Goal: Information Seeking & Learning: Learn about a topic

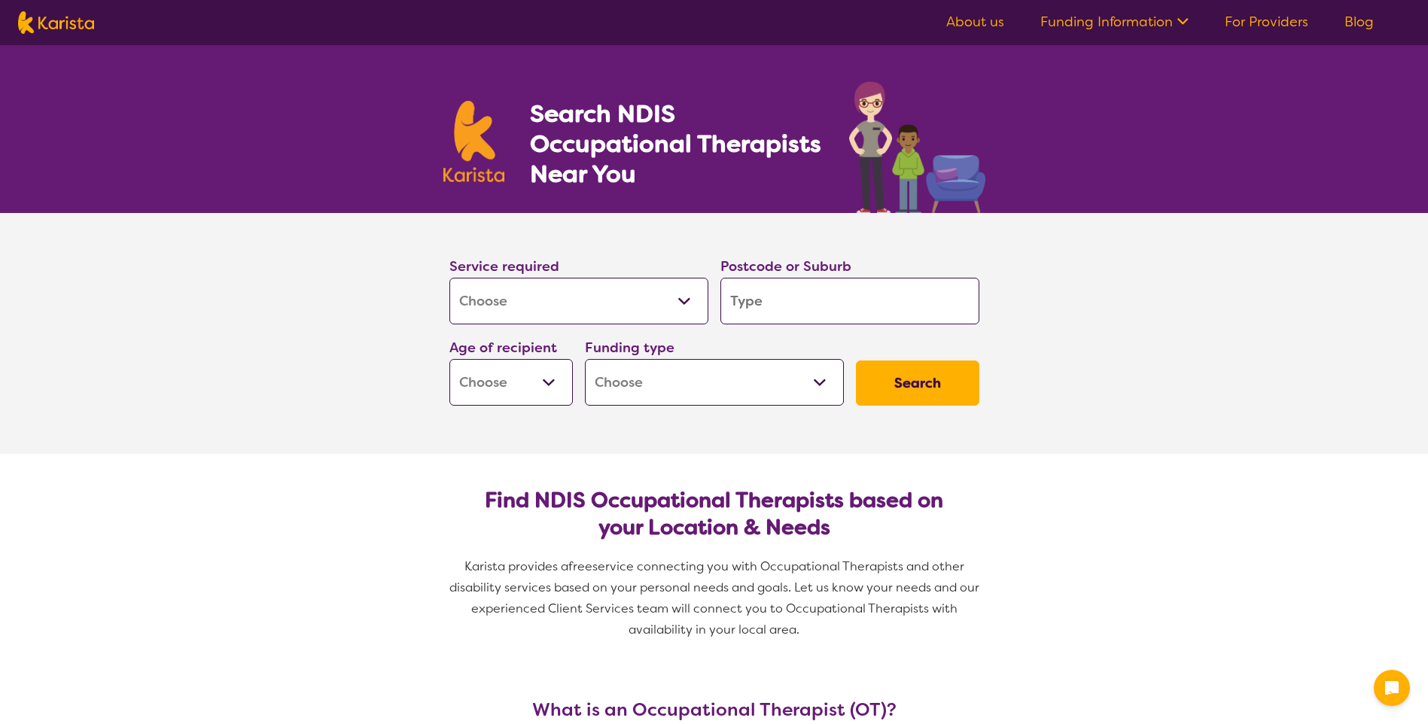
select select "[MEDICAL_DATA]"
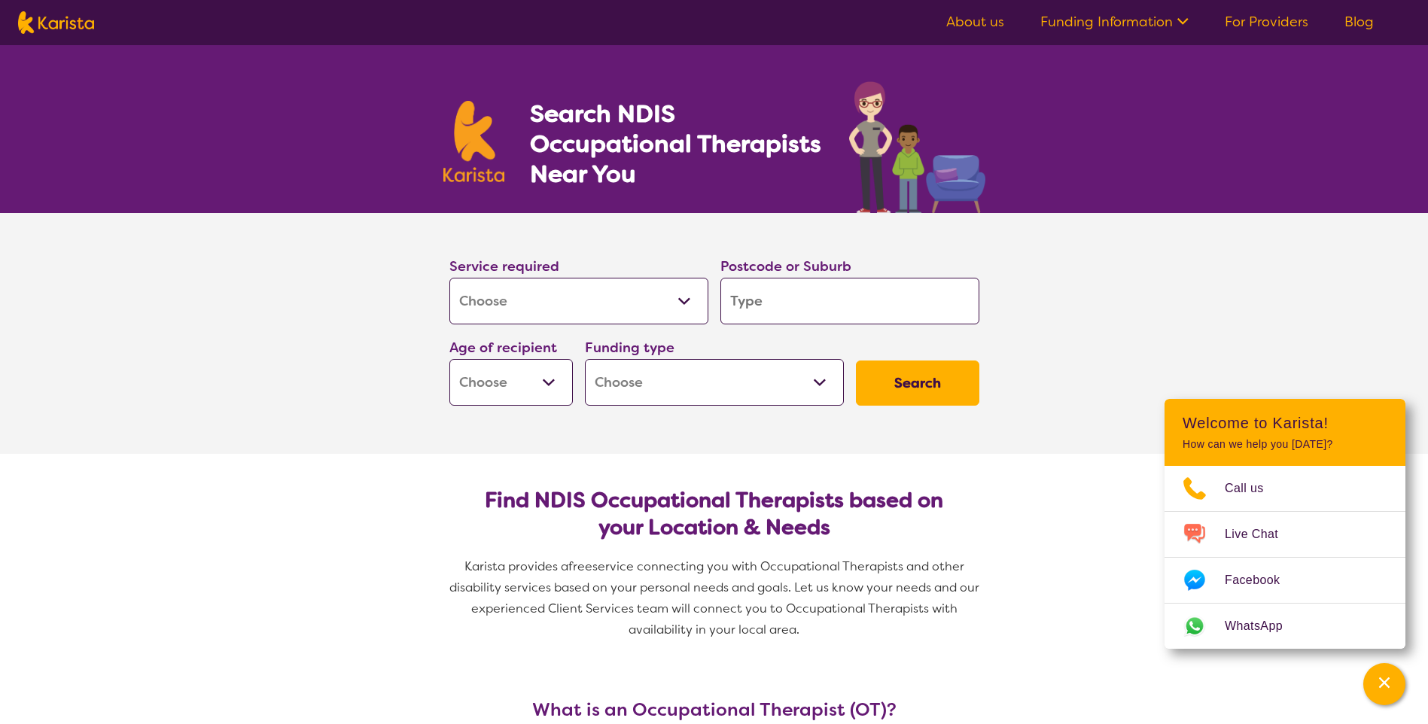
click at [774, 298] on input "search" at bounding box center [849, 301] width 259 height 47
type input "m"
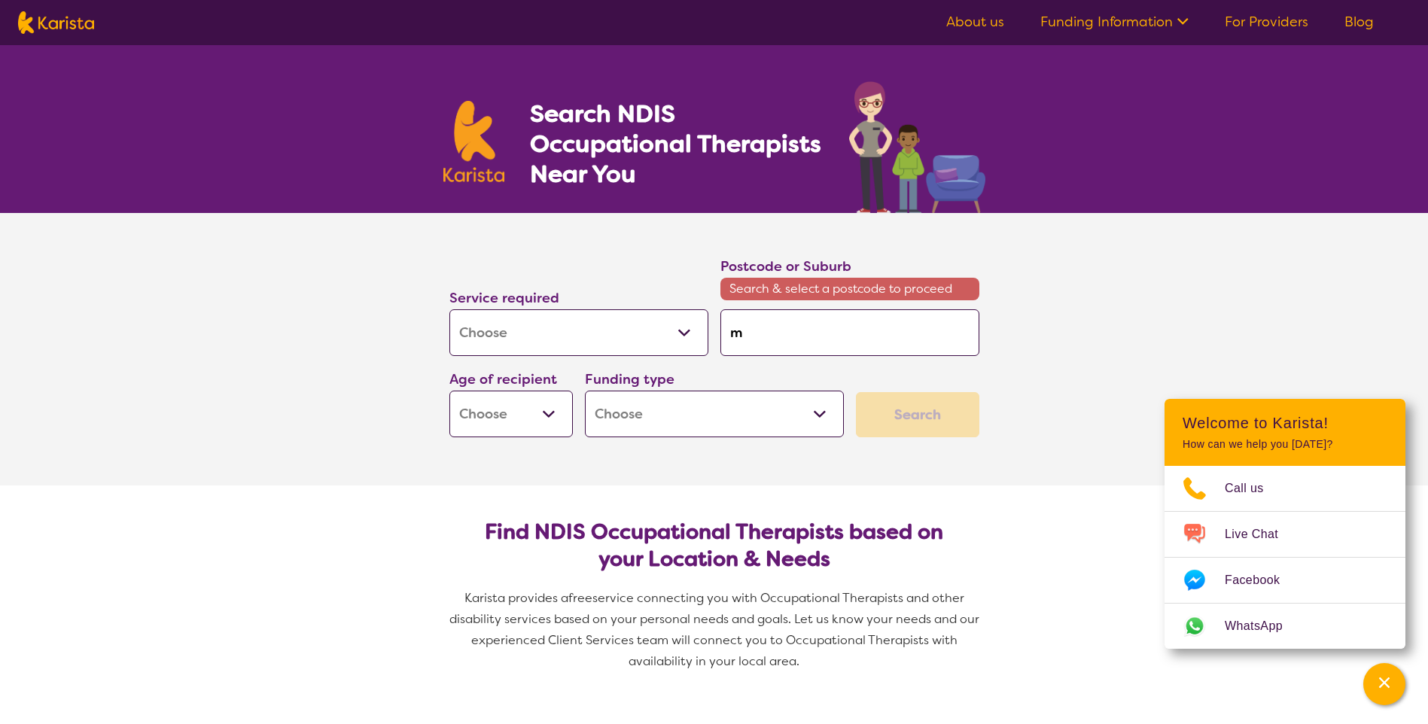
type input "mu"
type input "mul"
type input "mulw"
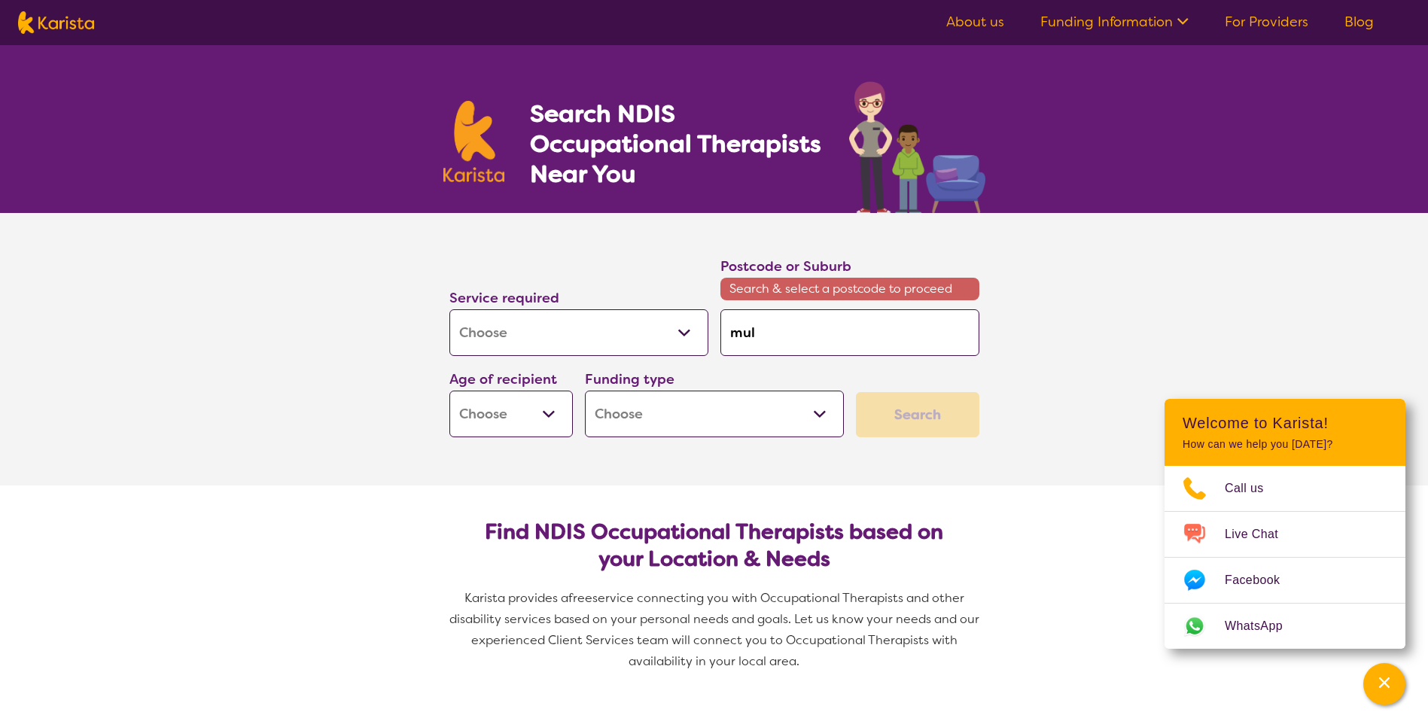
type input "mulw"
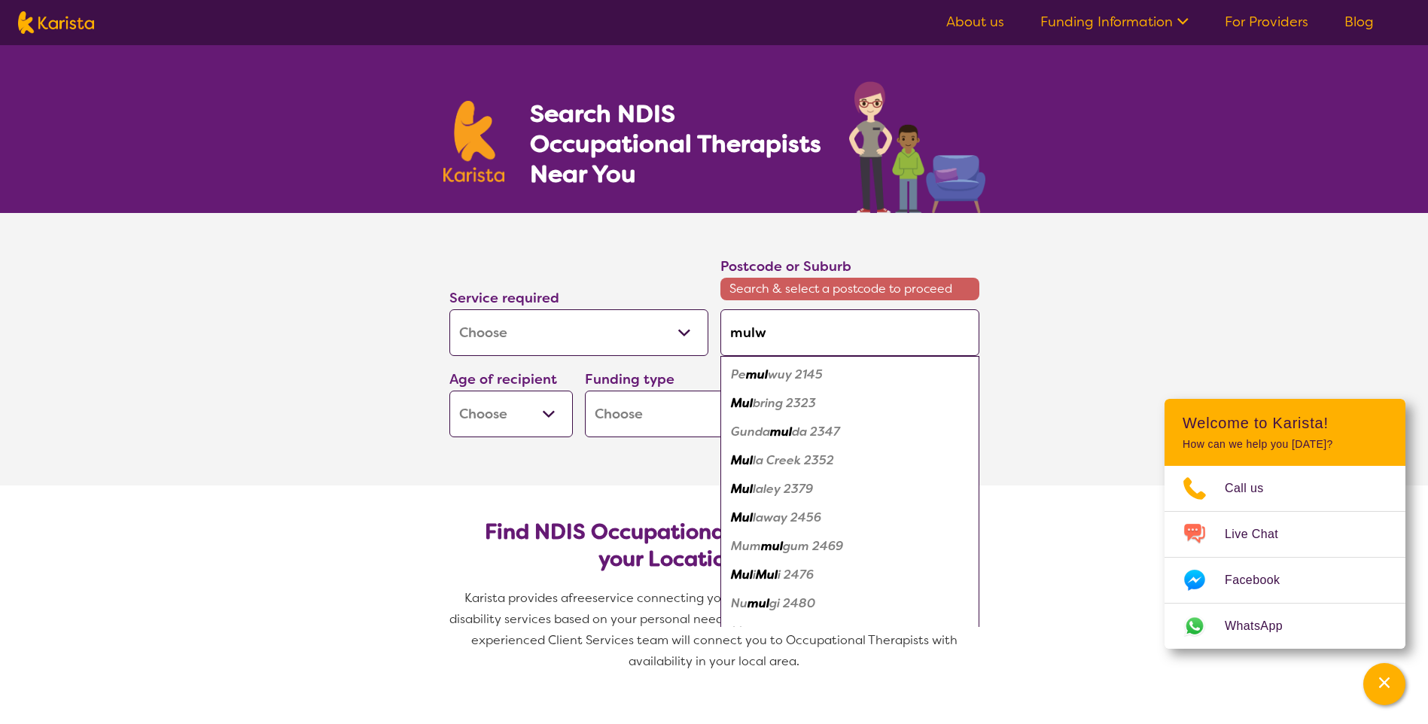
type input "mulwa"
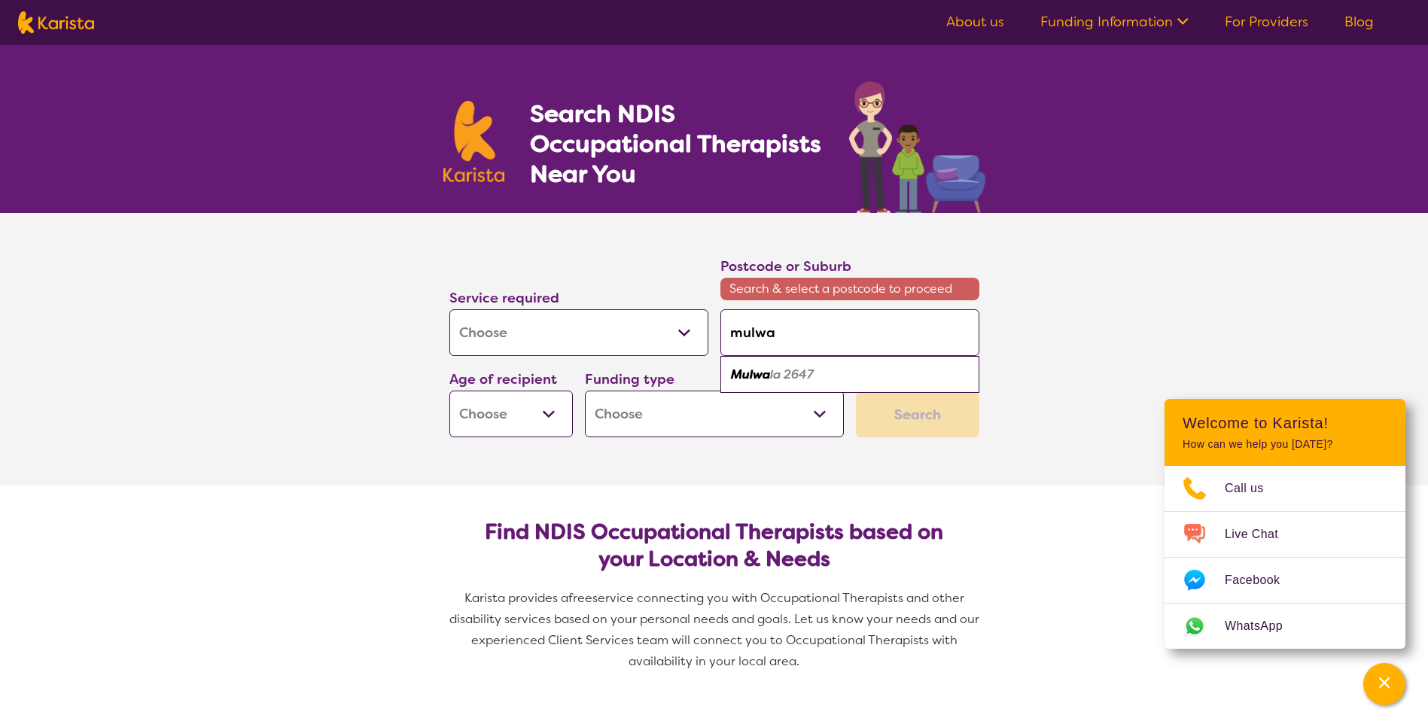
click at [770, 369] on em "la 2647" at bounding box center [792, 375] width 44 height 16
type input "2647"
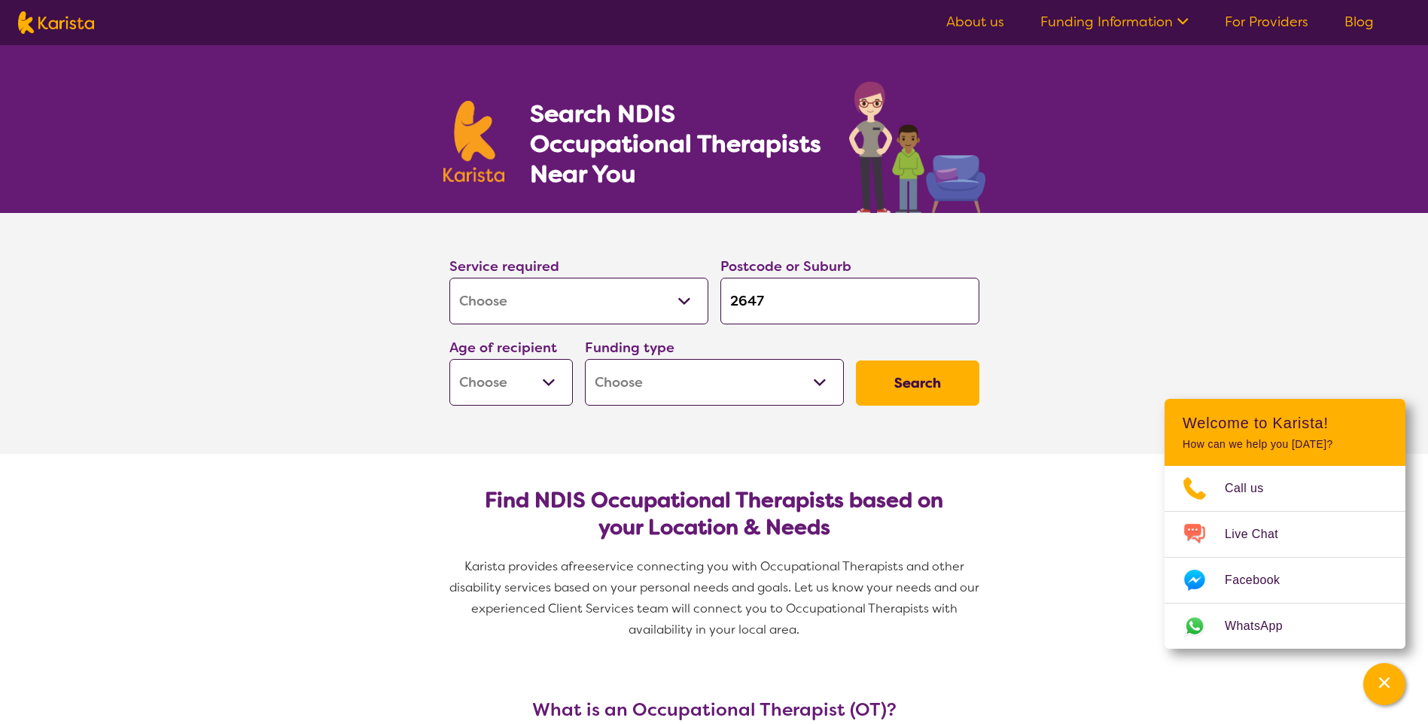
click at [936, 375] on button "Search" at bounding box center [917, 383] width 123 height 45
click at [552, 379] on select "Early Childhood - 0 to 9 Child - 10 to 11 Adolescent - 12 to 17 Adult - 18 to 6…" at bounding box center [510, 382] width 123 height 47
select select "AD"
click at [449, 359] on select "Early Childhood - 0 to 9 Child - 10 to 11 Adolescent - 12 to 17 Adult - 18 to 6…" at bounding box center [510, 382] width 123 height 47
select select "AD"
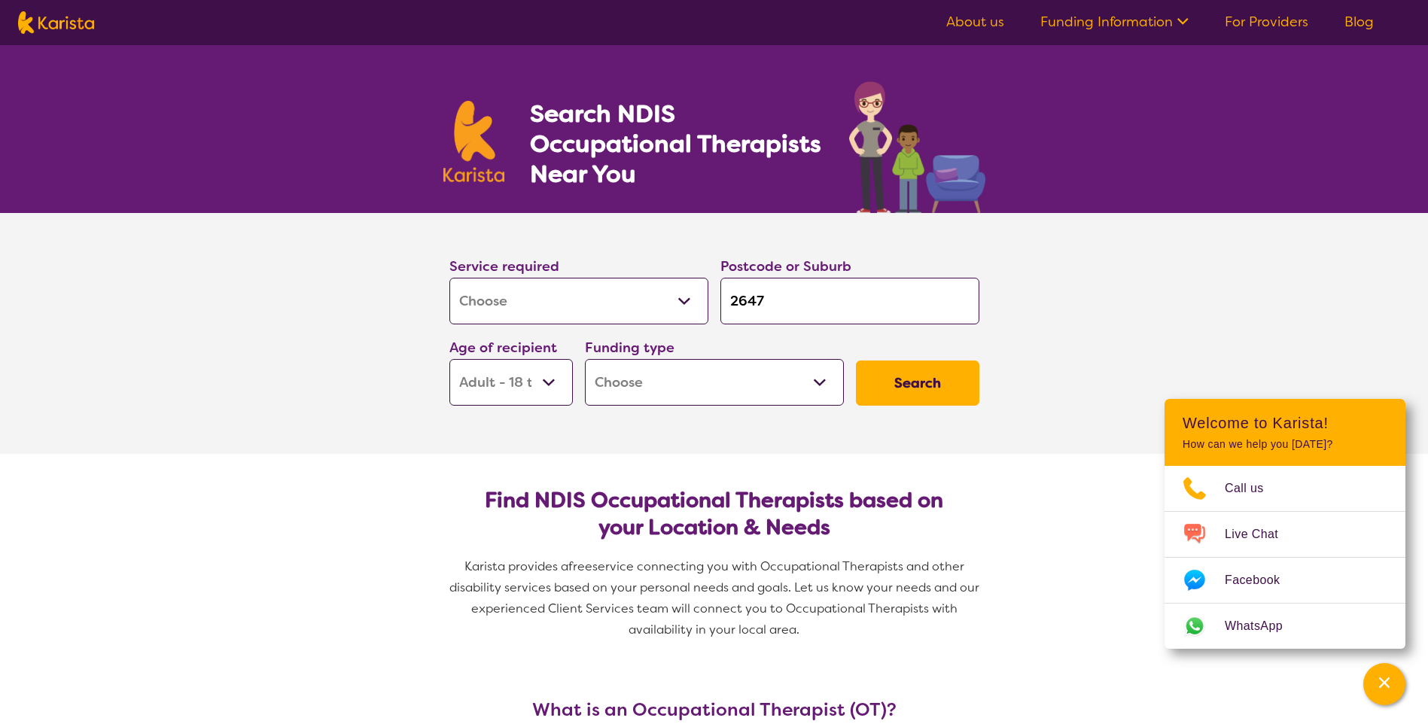
click at [806, 365] on select "Home Care Package (HCP) National Disability Insurance Scheme (NDIS) I don't know" at bounding box center [714, 382] width 259 height 47
select select "NDIS"
click at [585, 359] on select "Home Care Package (HCP) National Disability Insurance Scheme (NDIS) I don't know" at bounding box center [714, 382] width 259 height 47
select select "NDIS"
click at [925, 385] on button "Search" at bounding box center [917, 383] width 123 height 45
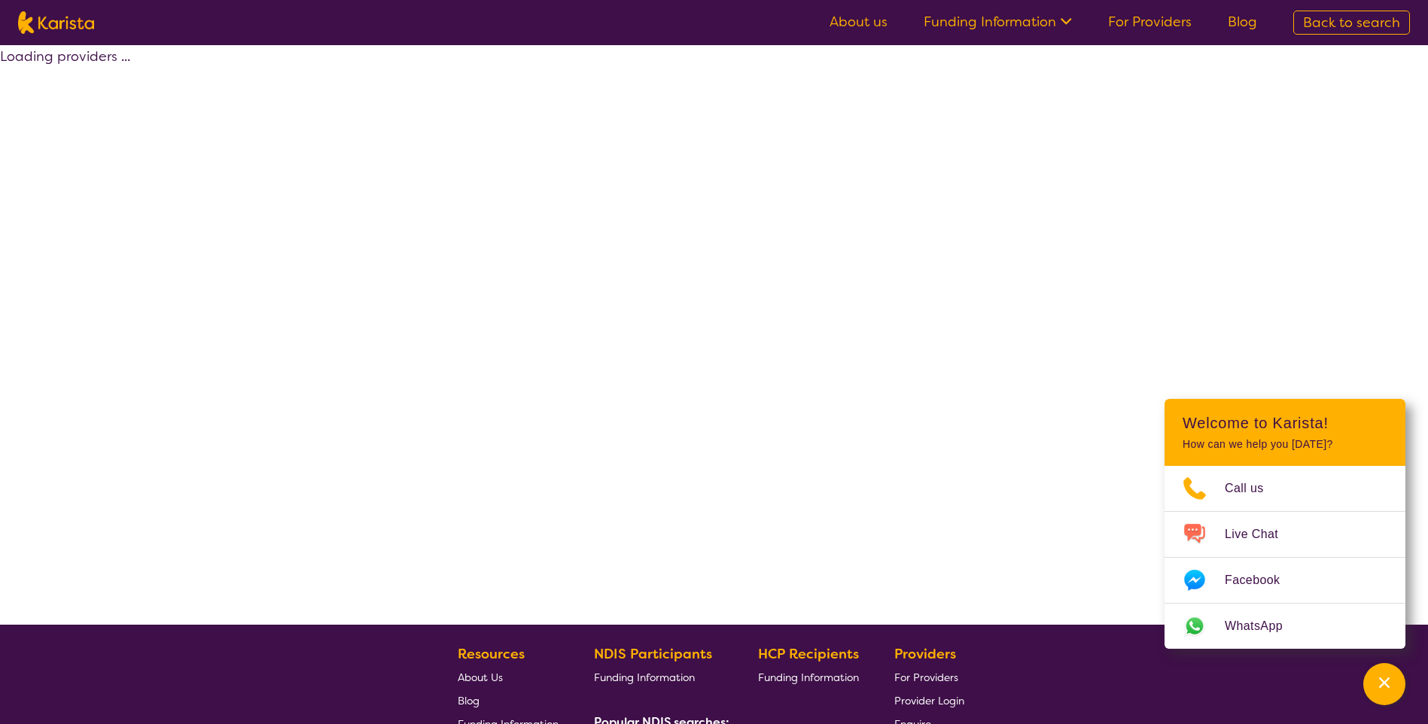
select select "by_score"
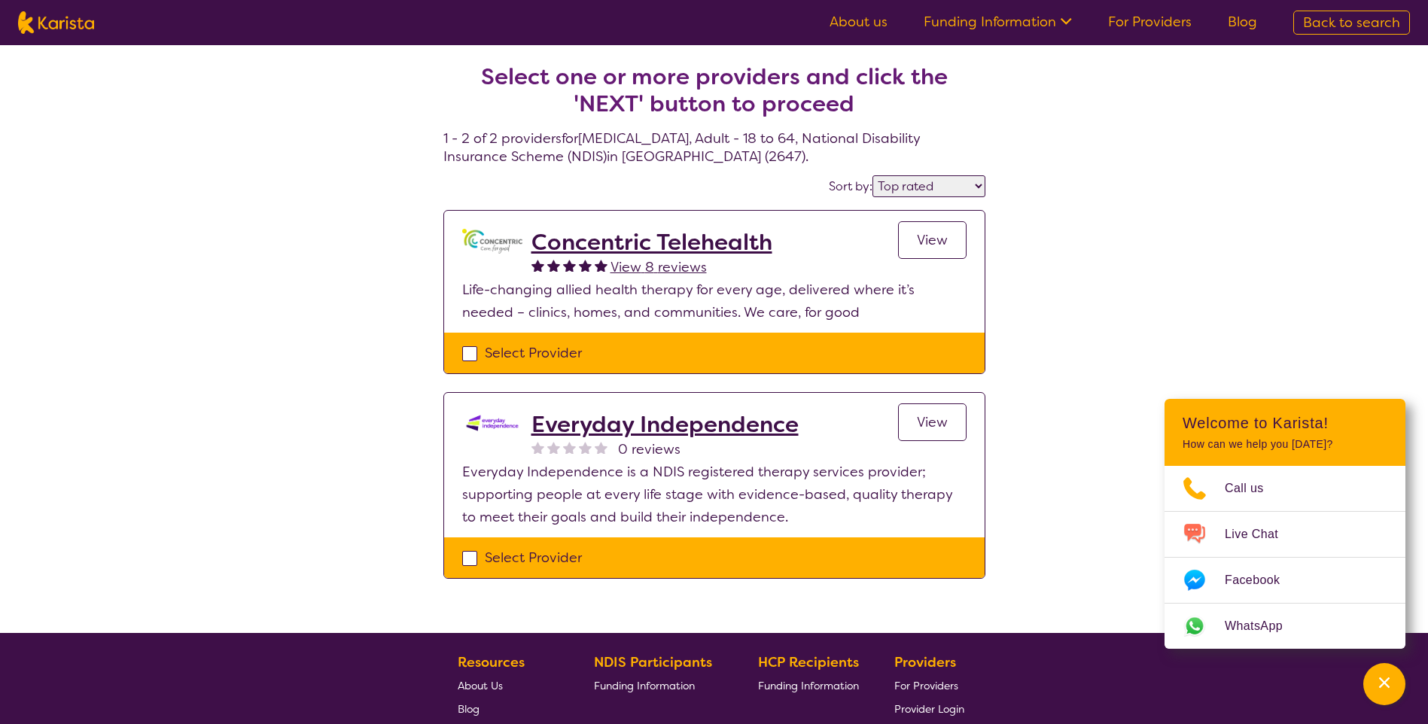
select select "[MEDICAL_DATA]"
select select "AD"
select select "NDIS"
select select "[MEDICAL_DATA]"
select select "AD"
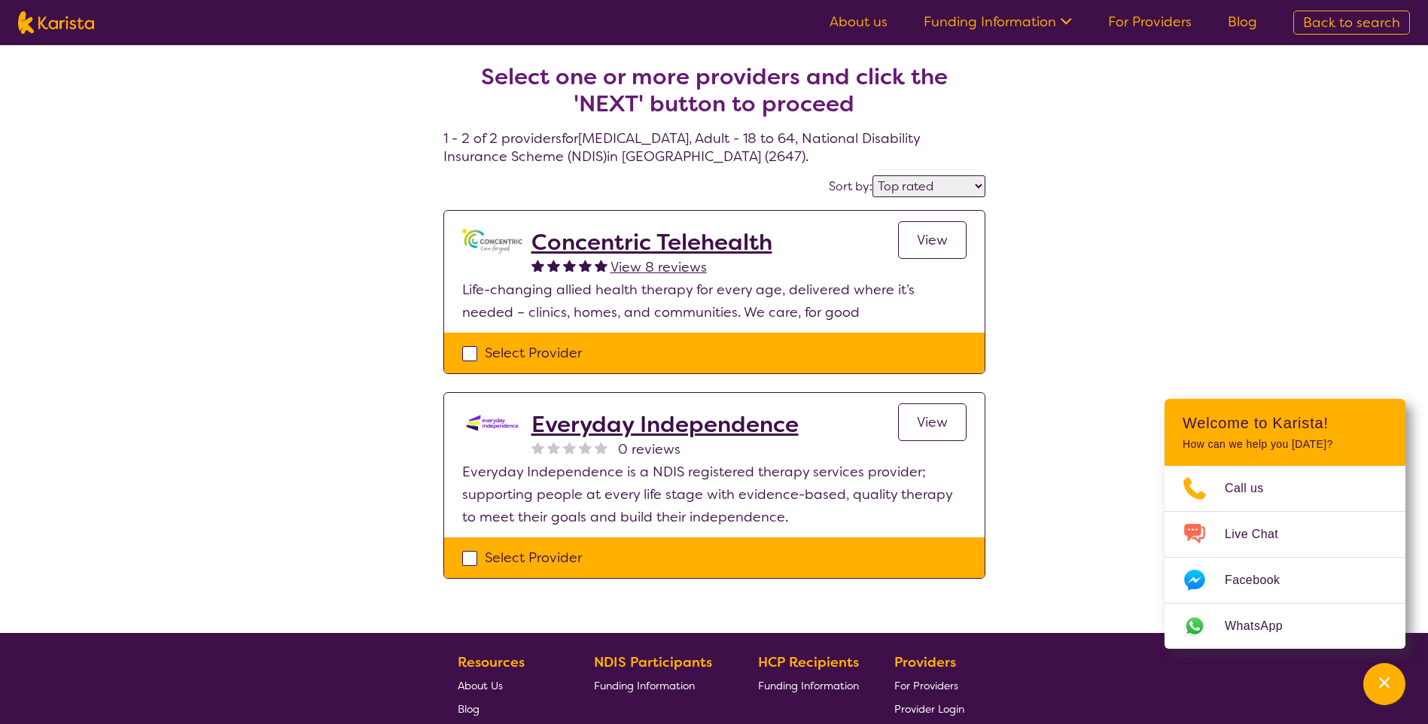
select select "NDIS"
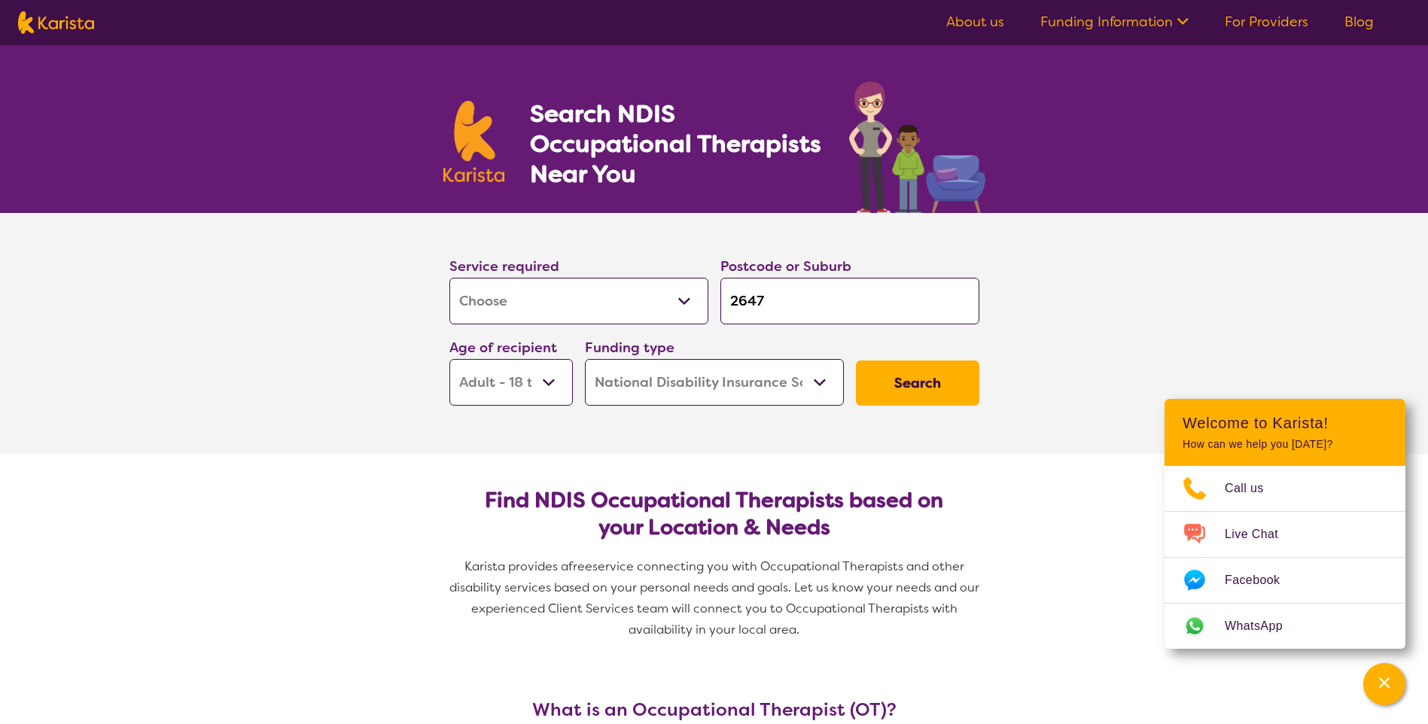
click at [792, 390] on select "Home Care Package (HCP) National Disability Insurance Scheme (NDIS) I don't know" at bounding box center [714, 382] width 259 height 47
select select "i-don-t-know"
click at [585, 359] on select "Home Care Package (HCP) National Disability Insurance Scheme (NDIS) I don't know" at bounding box center [714, 382] width 259 height 47
select select "i-don-t-know"
click at [919, 383] on button "Search" at bounding box center [917, 383] width 123 height 45
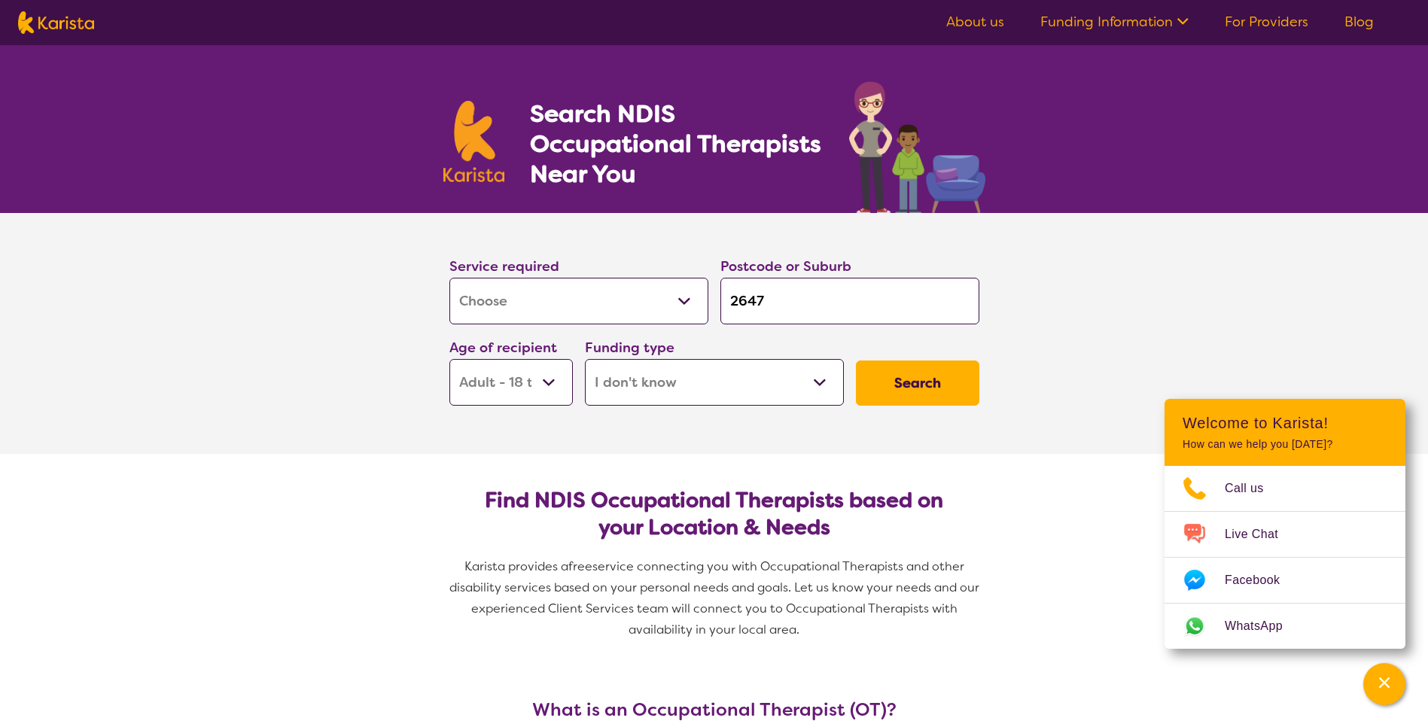
select select "[MEDICAL_DATA]"
select select "AD"
